Goal: Task Accomplishment & Management: Manage account settings

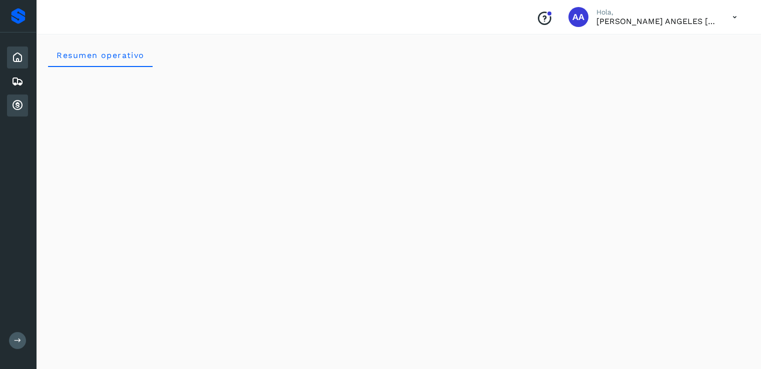
click at [16, 101] on icon at bounding box center [18, 106] width 12 height 12
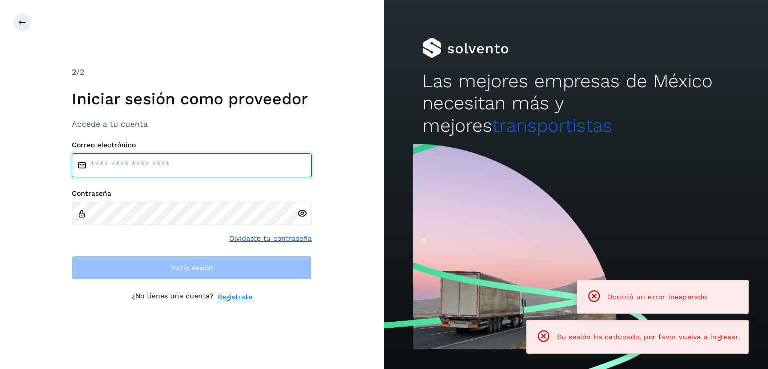
type input "**********"
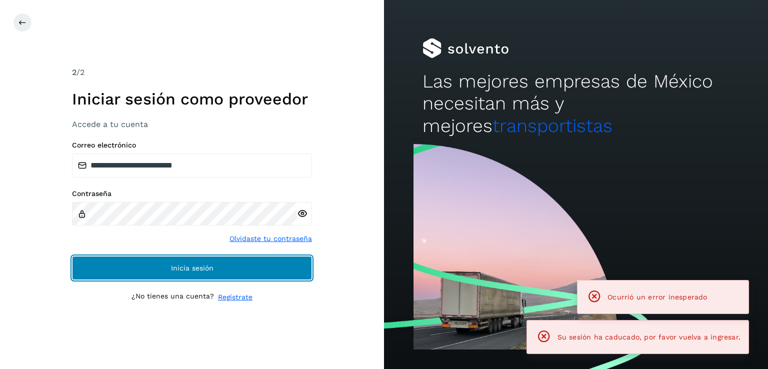
click at [176, 271] on span "Inicia sesión" at bounding box center [192, 268] width 43 height 7
